Goal: Information Seeking & Learning: Learn about a topic

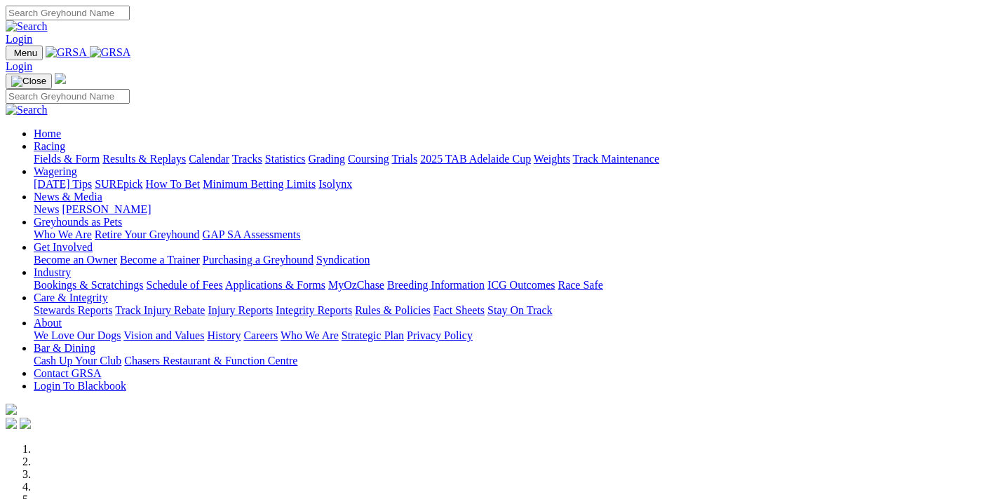
scroll to position [524, 0]
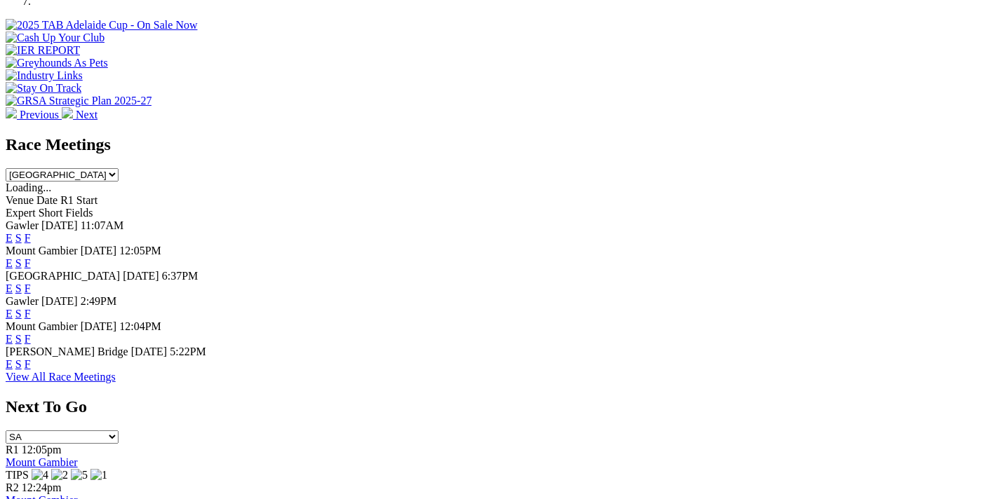
click at [31, 358] on link "F" at bounding box center [28, 364] width 6 height 12
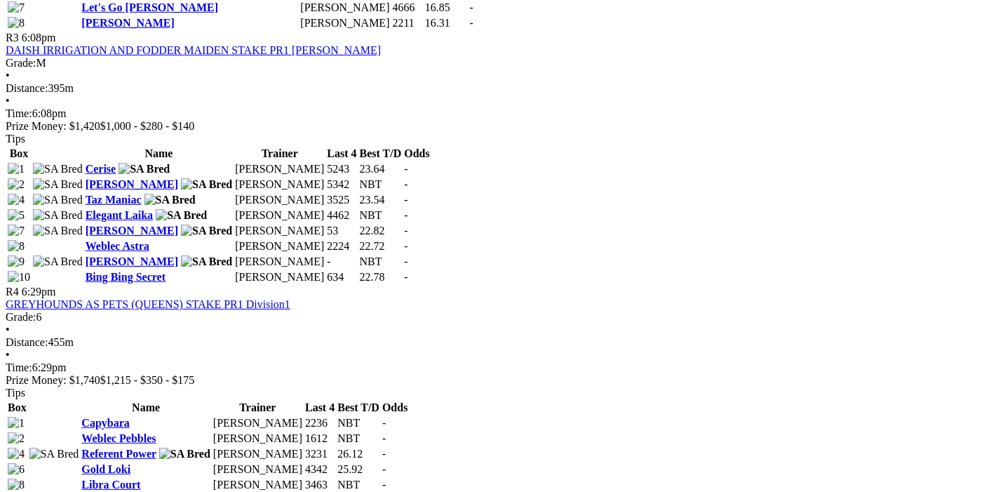
scroll to position [1327, 0]
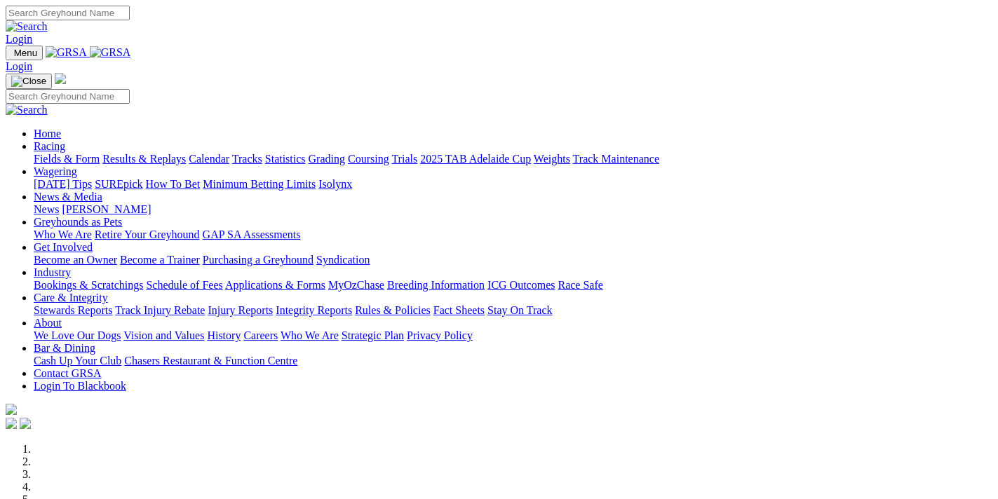
scroll to position [526, 0]
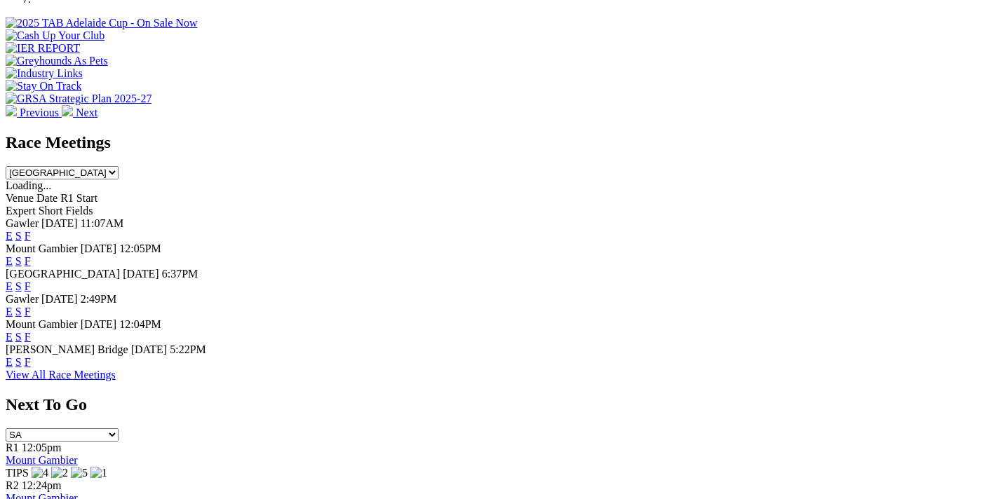
click at [31, 306] on link "F" at bounding box center [28, 312] width 6 height 12
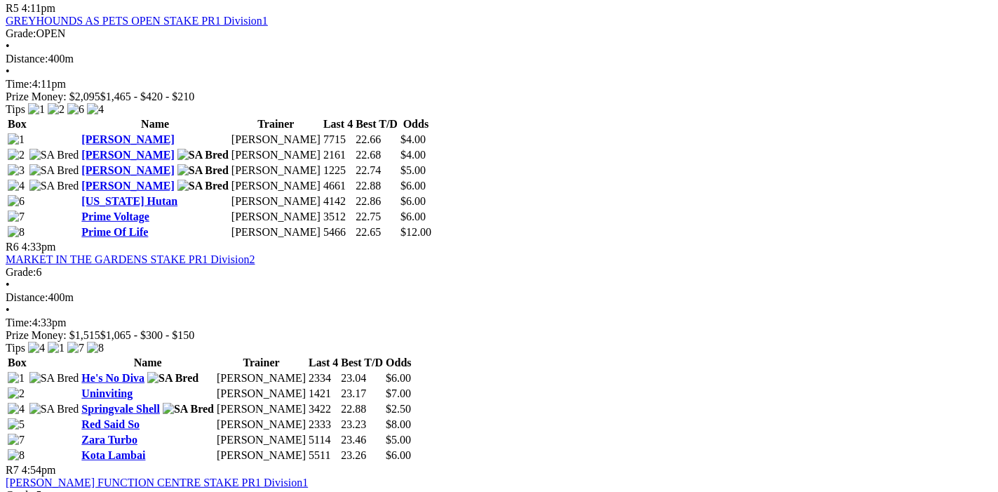
scroll to position [1695, 0]
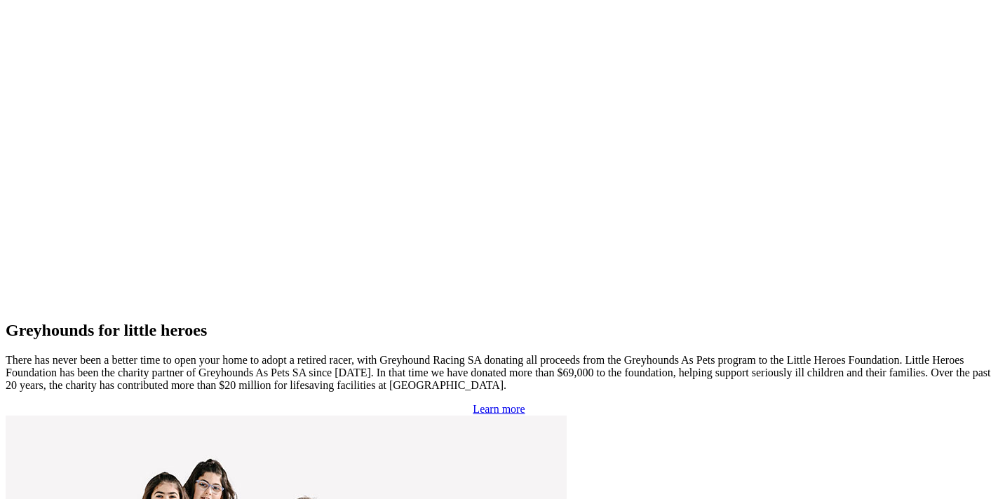
scroll to position [2904, 0]
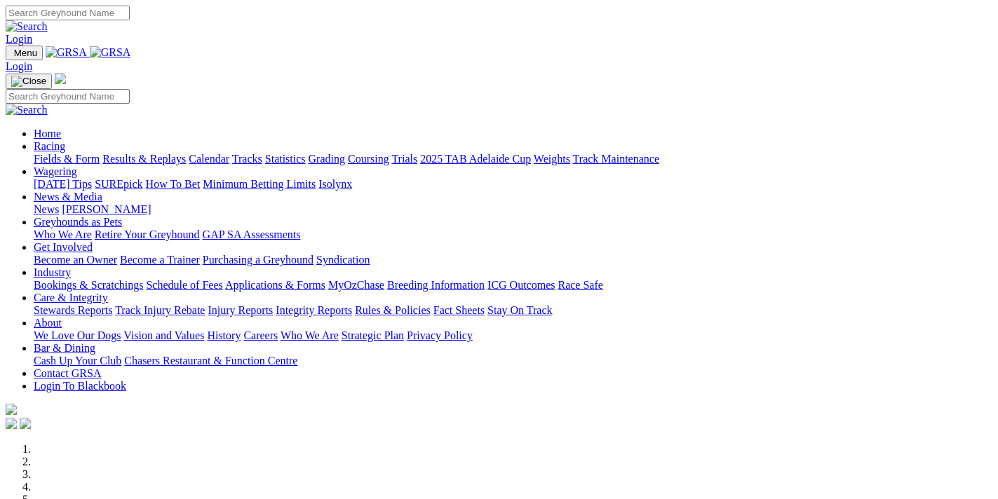
scroll to position [2904, 0]
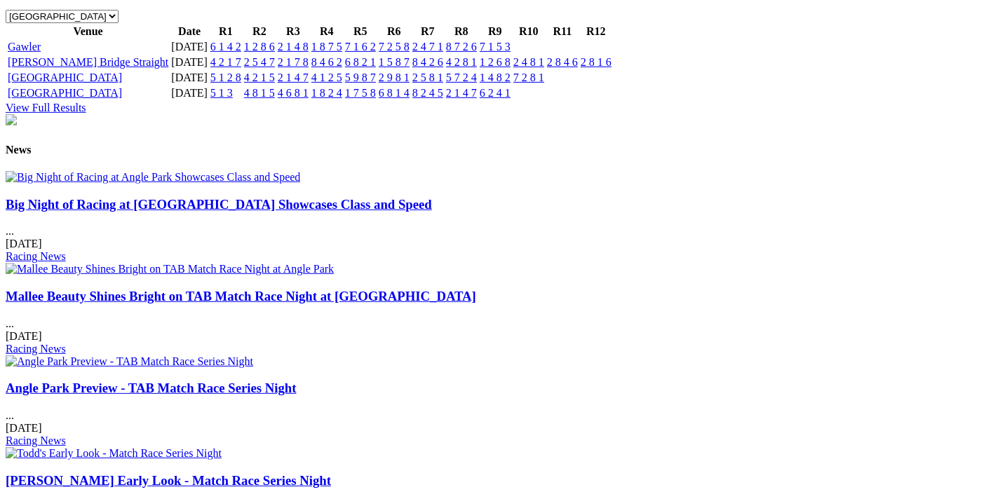
scroll to position [1255, 0]
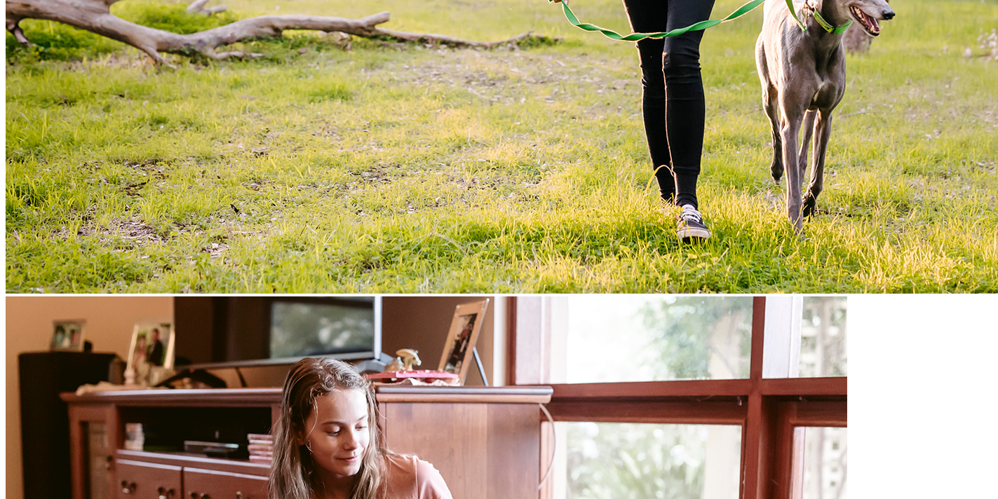
scroll to position [899, 0]
